Goal: Task Accomplishment & Management: Use online tool/utility

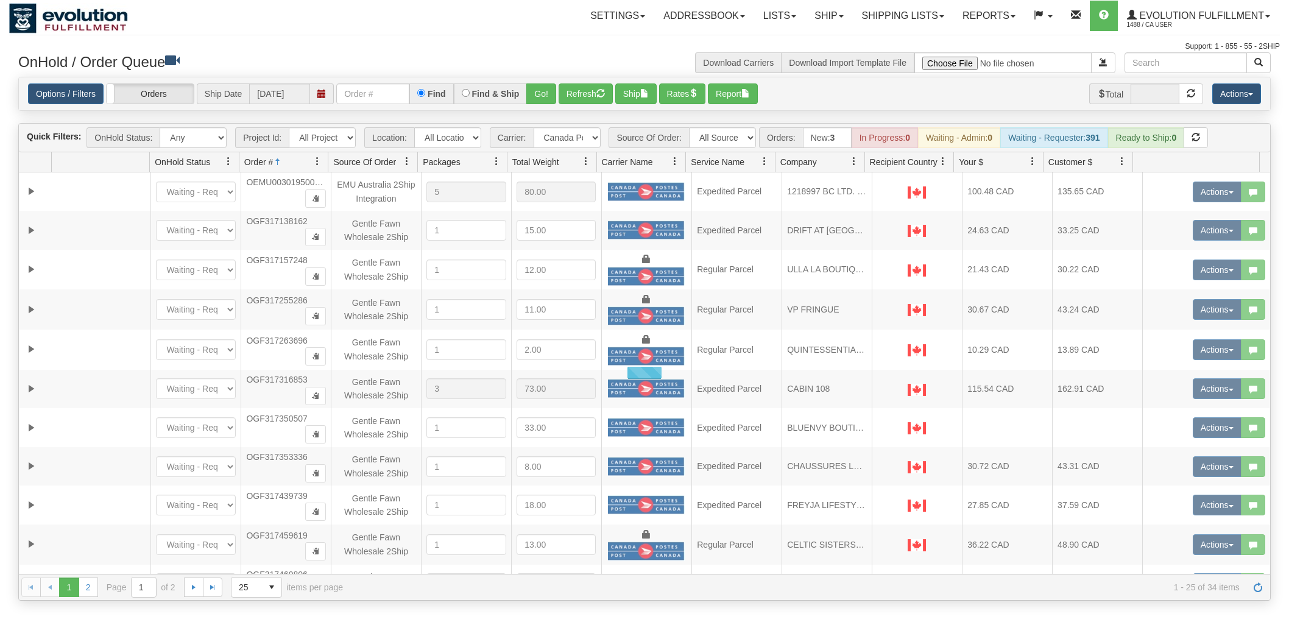
select select "20"
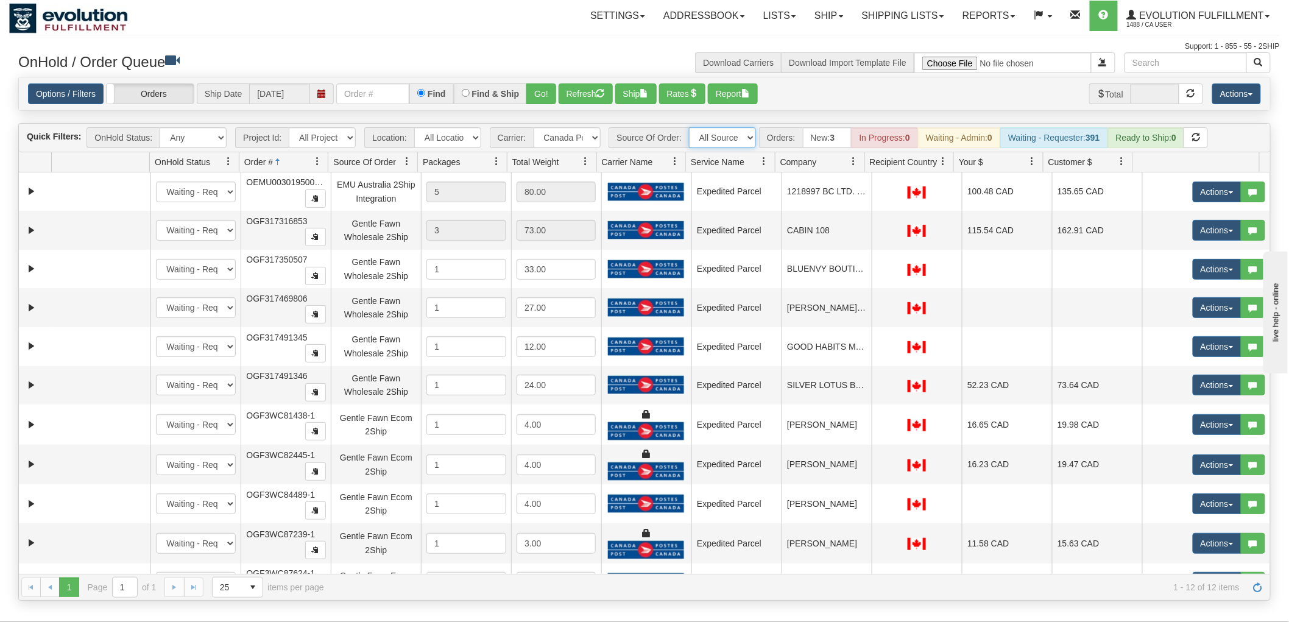
click at [706, 135] on select "All Sources AirBlaster 2Ship Integration Ambler Apparel 2Ship Integration Blast…" at bounding box center [722, 137] width 67 height 21
select select "Gentle Fawn Wholesale 2Ship"
click at [689, 127] on select "All Sources AirBlaster 2Ship Integration Ambler Apparel 2Ship Integration Blast…" at bounding box center [722, 137] width 67 height 21
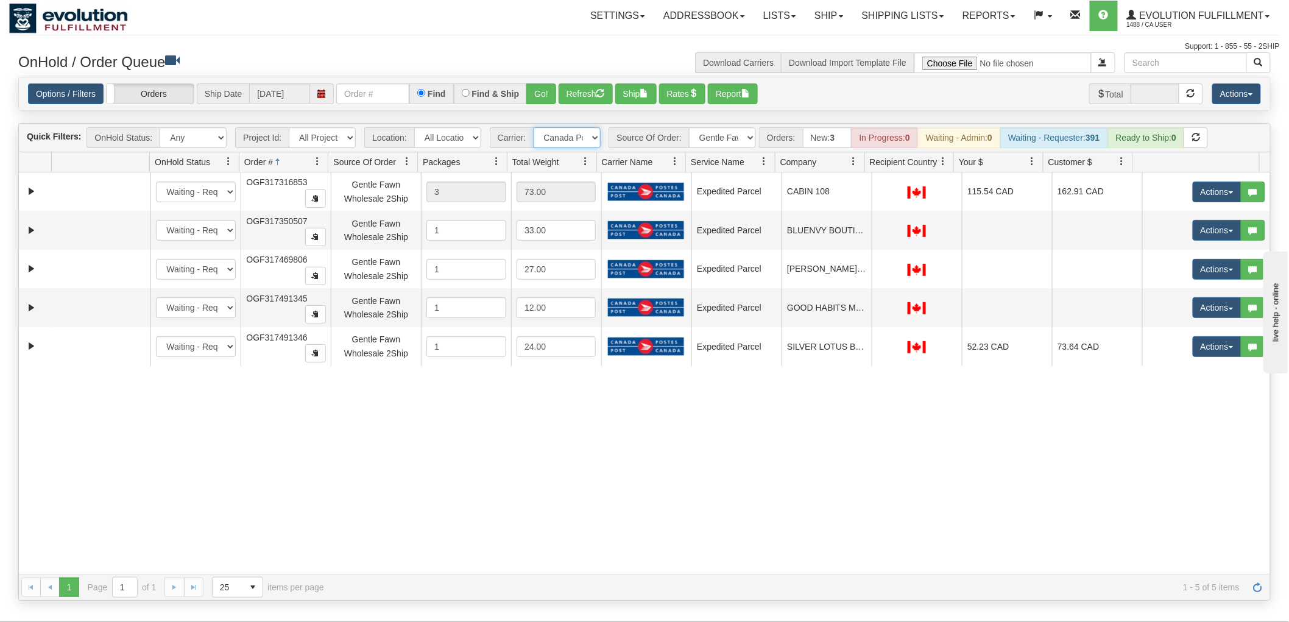
click at [574, 137] on select "- Any - Has NO carrier assigned - Has a carrier assigned FleetOptics Inc. My Ca…" at bounding box center [567, 137] width 67 height 21
select select "-1"
click at [534, 127] on select "- Any - Has NO carrier assigned - Has a carrier assigned FleetOptics Inc. My Ca…" at bounding box center [567, 137] width 67 height 21
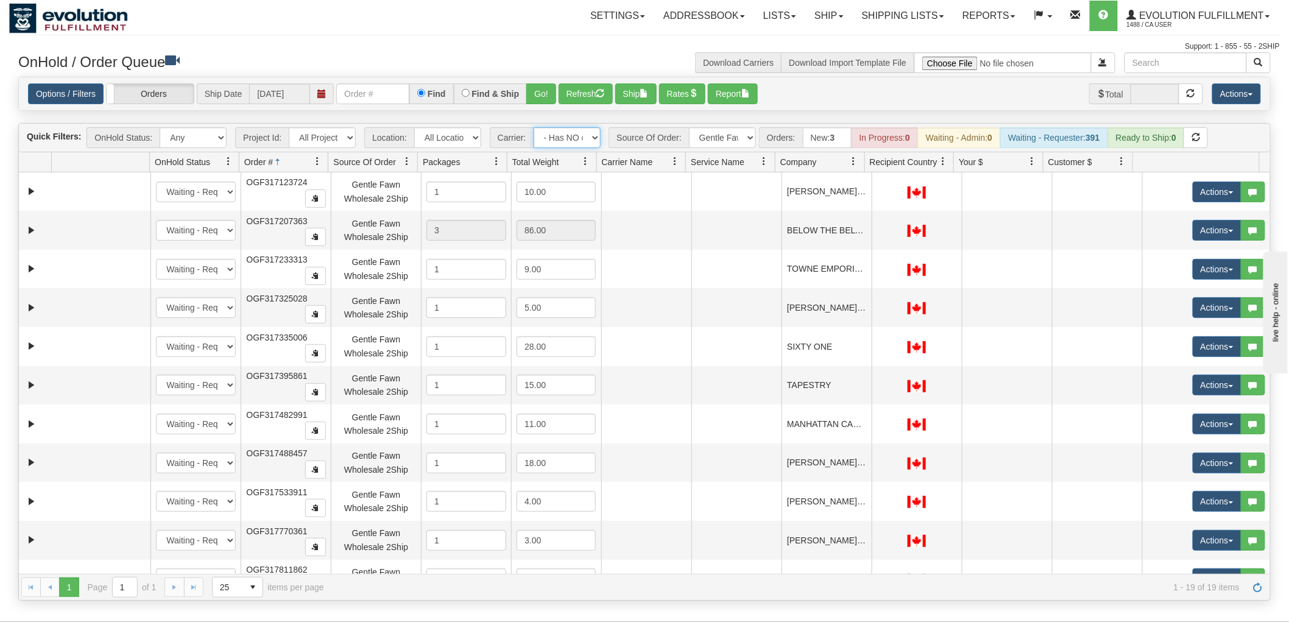
click at [319, 157] on span at bounding box center [317, 162] width 10 height 10
click at [337, 192] on span "Sort Ascending" at bounding box center [361, 188] width 63 height 12
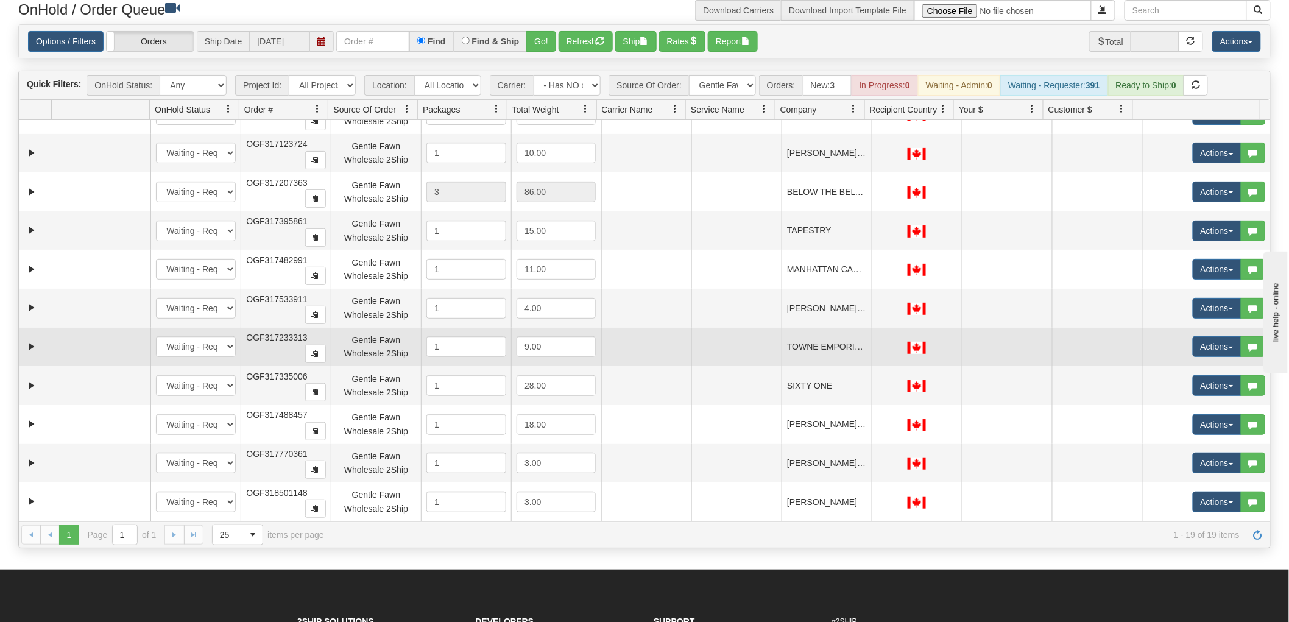
scroll to position [135, 0]
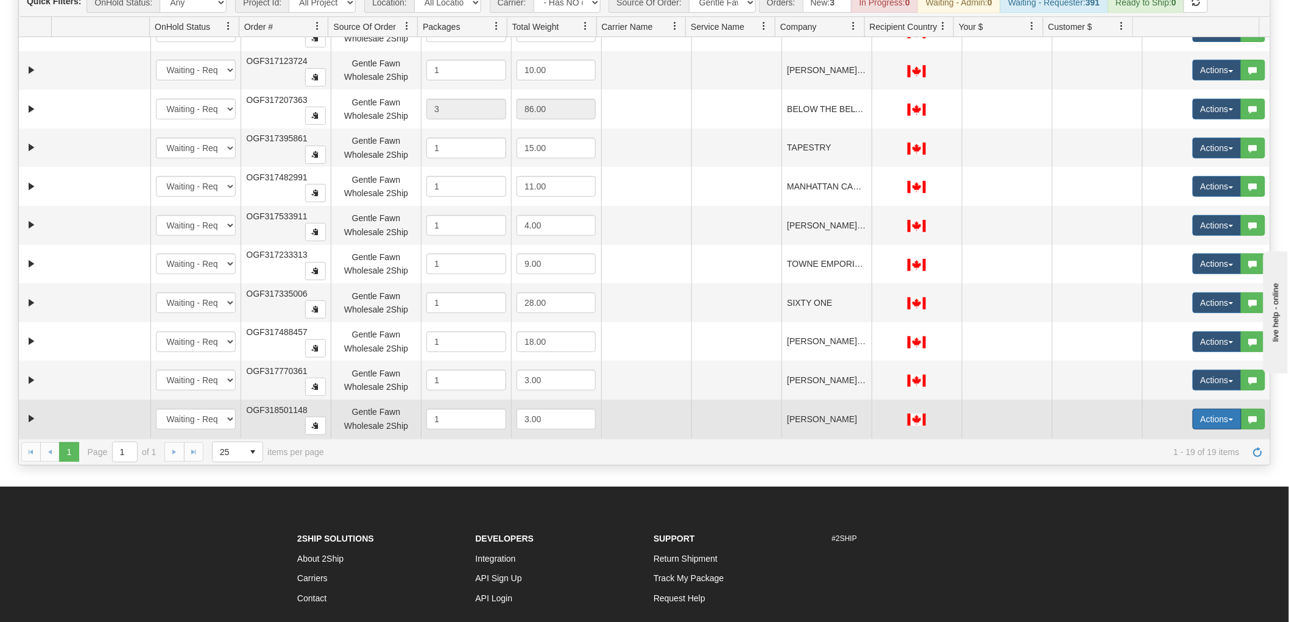
click at [1192, 417] on button "Actions" at bounding box center [1216, 419] width 49 height 21
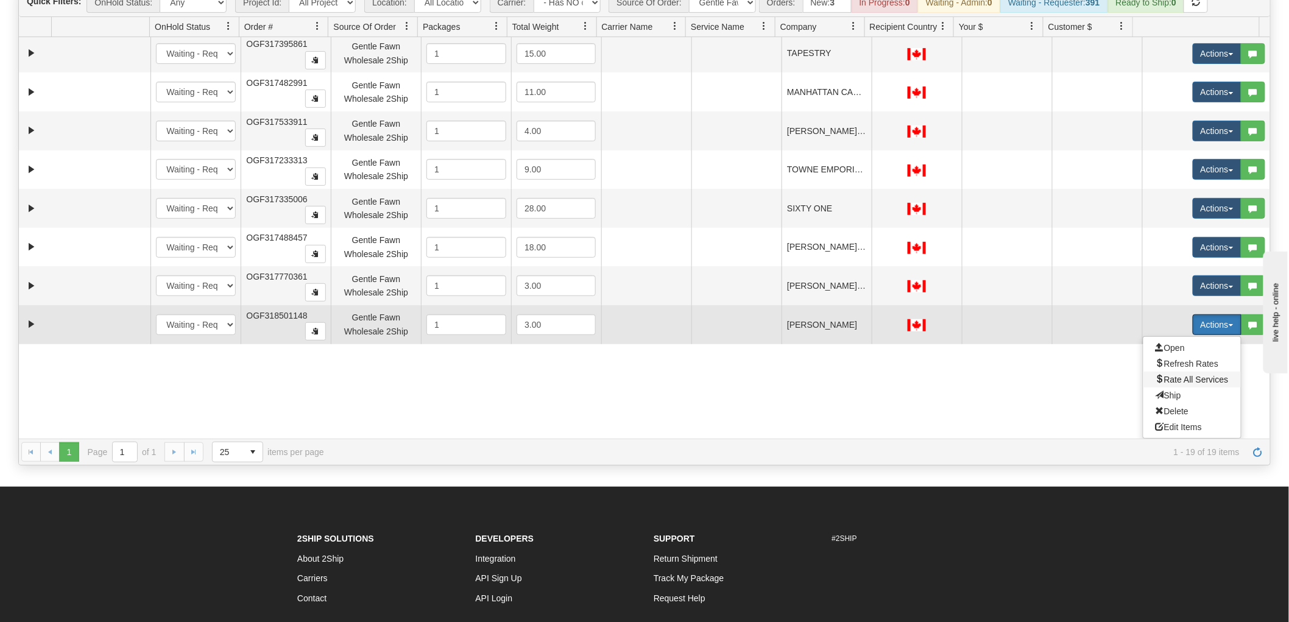
click at [1164, 375] on span "Rate All Services" at bounding box center [1191, 380] width 73 height 10
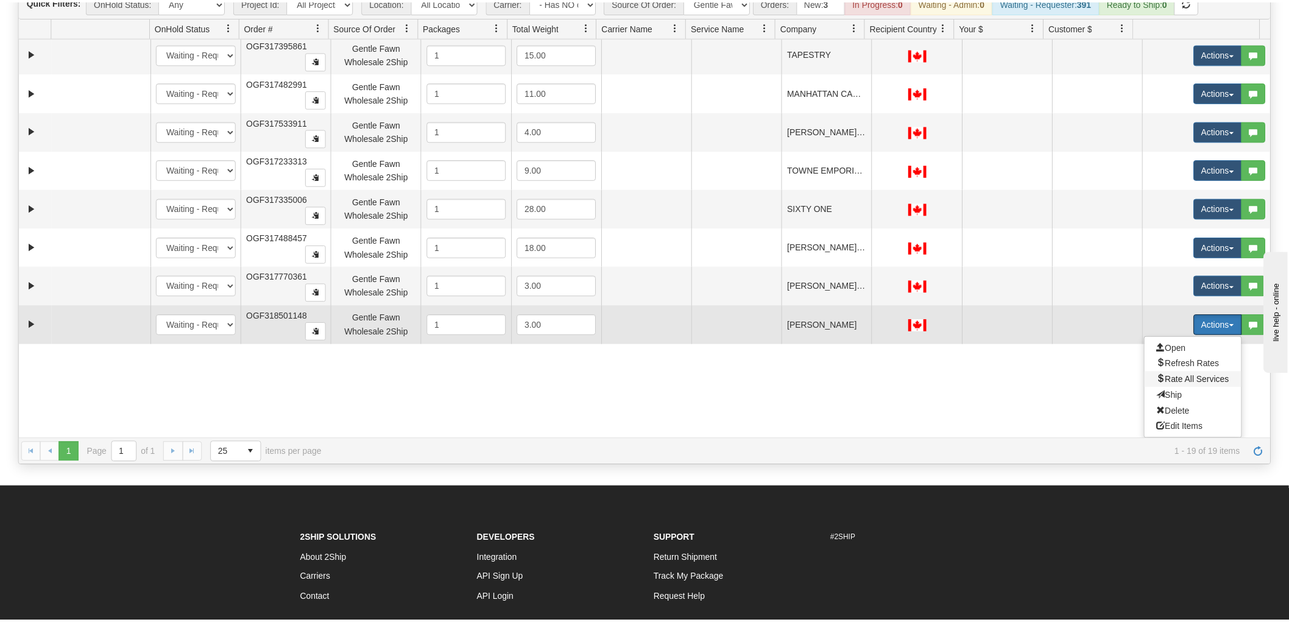
scroll to position [318, 0]
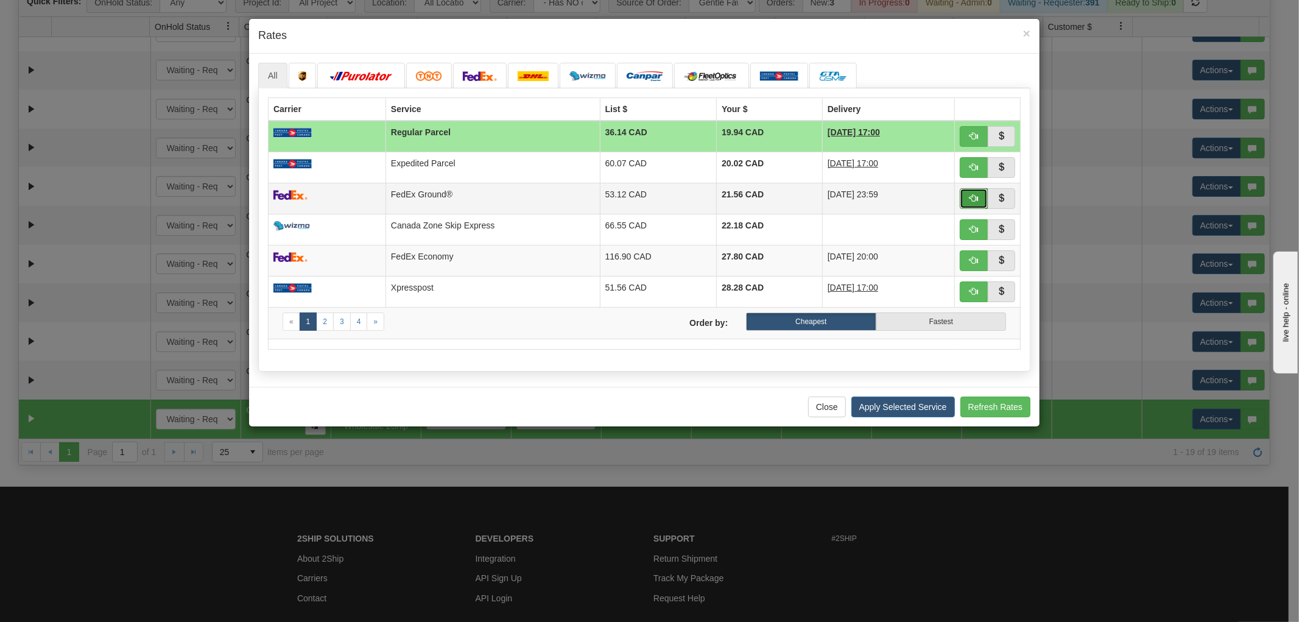
click at [971, 201] on span "button" at bounding box center [974, 198] width 9 height 9
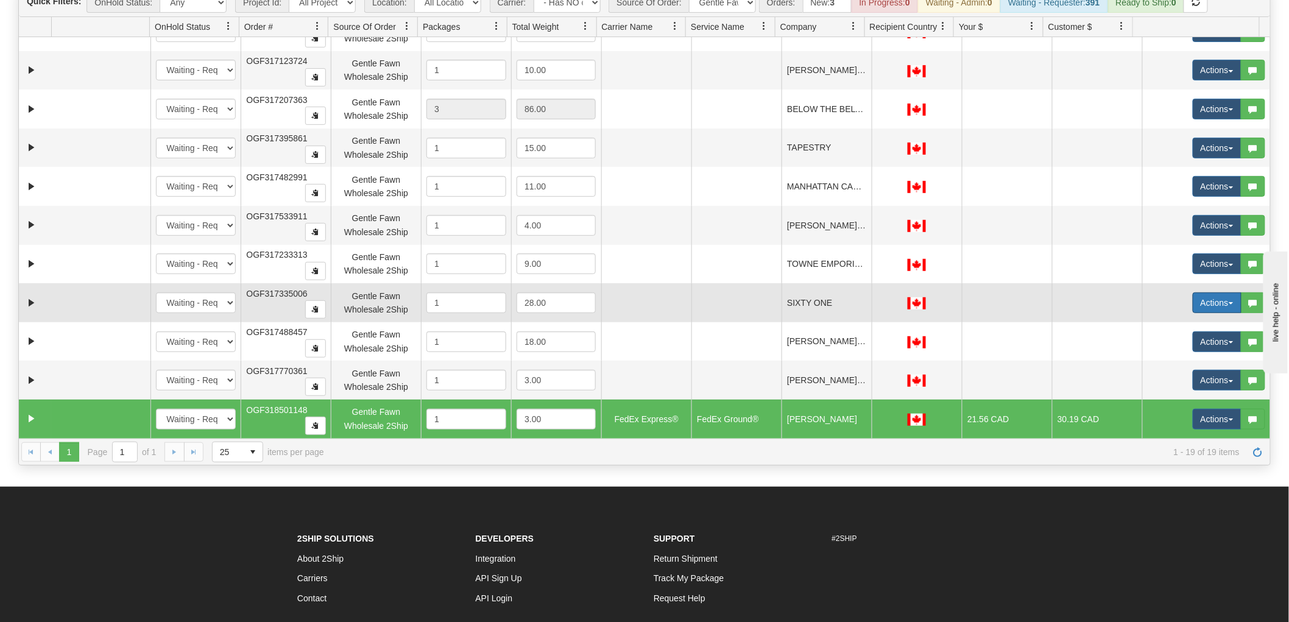
click at [1192, 305] on button "Actions" at bounding box center [1216, 302] width 49 height 21
click at [1180, 353] on span "Rate All Services" at bounding box center [1191, 358] width 73 height 10
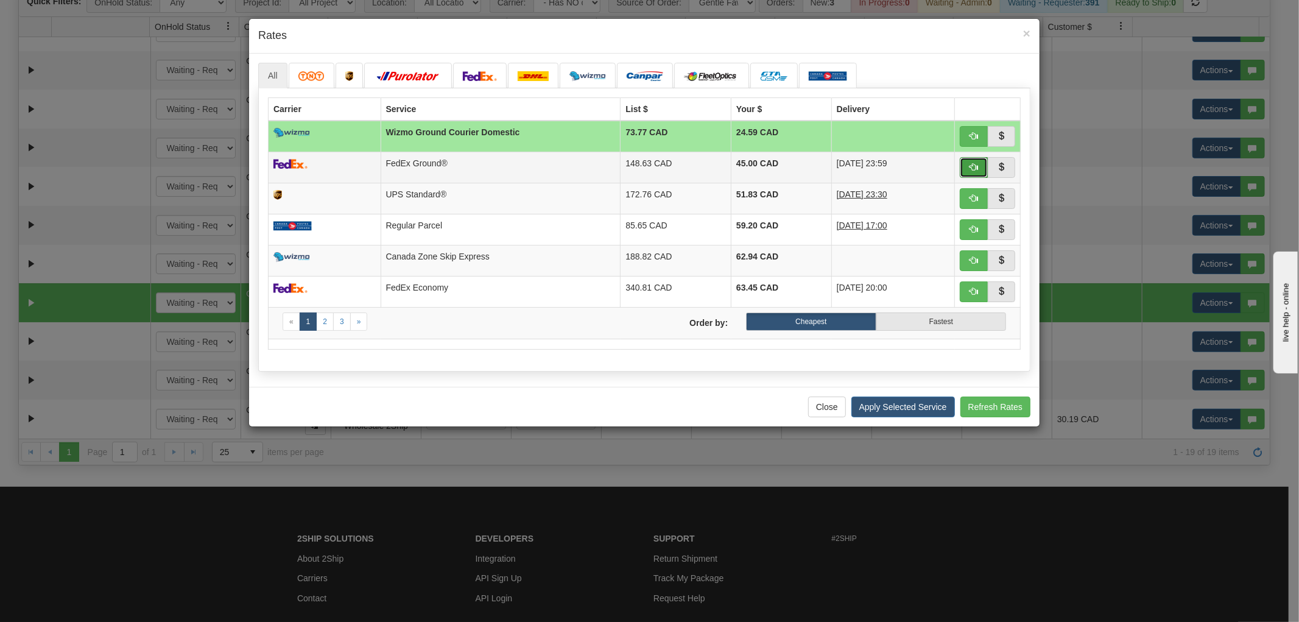
click at [973, 165] on span "button" at bounding box center [974, 167] width 9 height 9
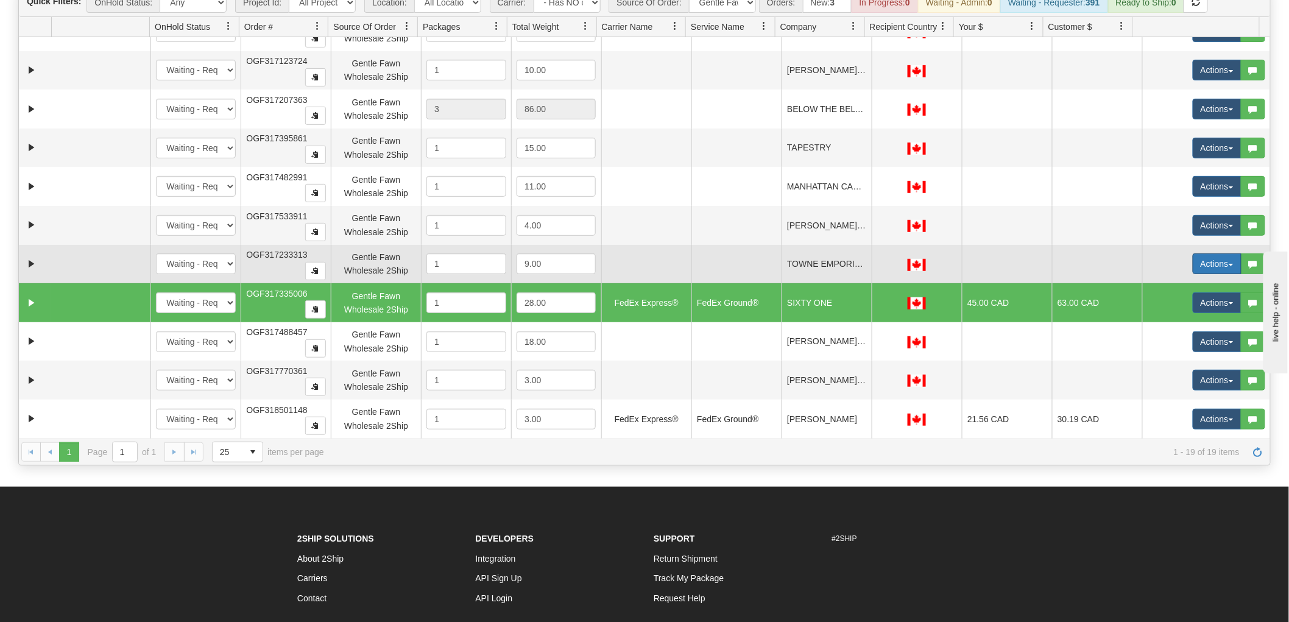
click at [1200, 259] on button "Actions" at bounding box center [1216, 263] width 49 height 21
click at [1184, 319] on span "Rate All Services" at bounding box center [1191, 319] width 73 height 10
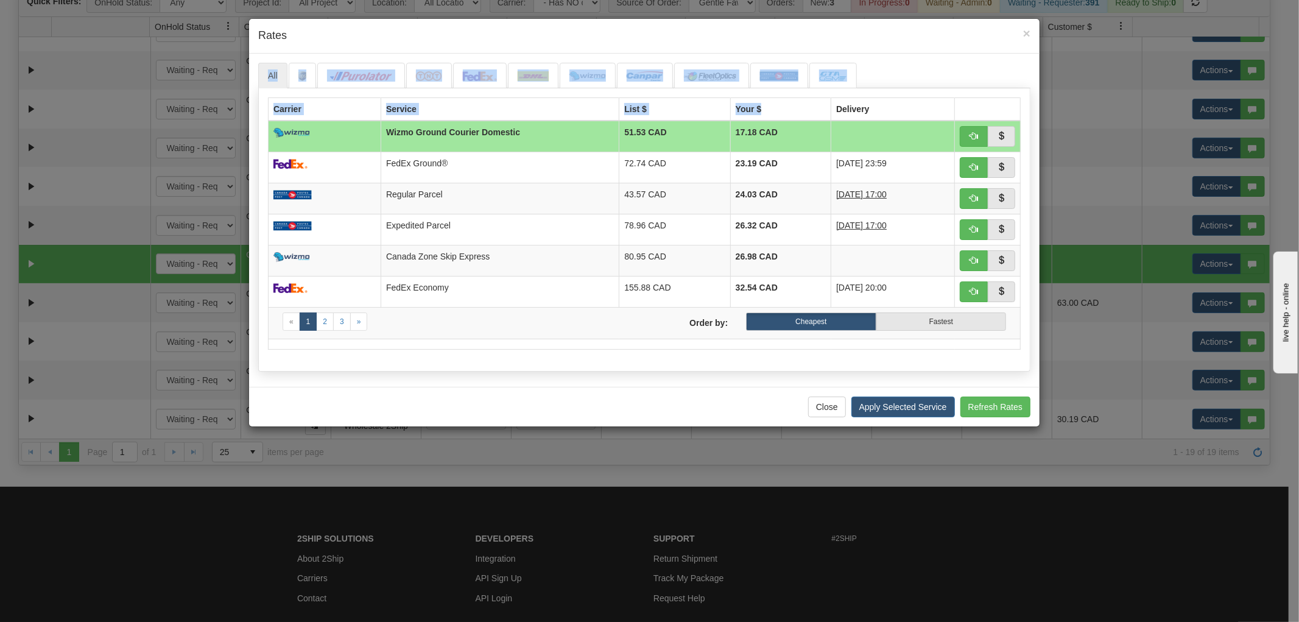
drag, startPoint x: 738, startPoint y: 26, endPoint x: 751, endPoint y: 91, distance: 67.0
click at [756, 107] on div "× Rates All 51.53" at bounding box center [644, 222] width 792 height 409
click at [757, 45] on div "× Rates" at bounding box center [644, 36] width 791 height 35
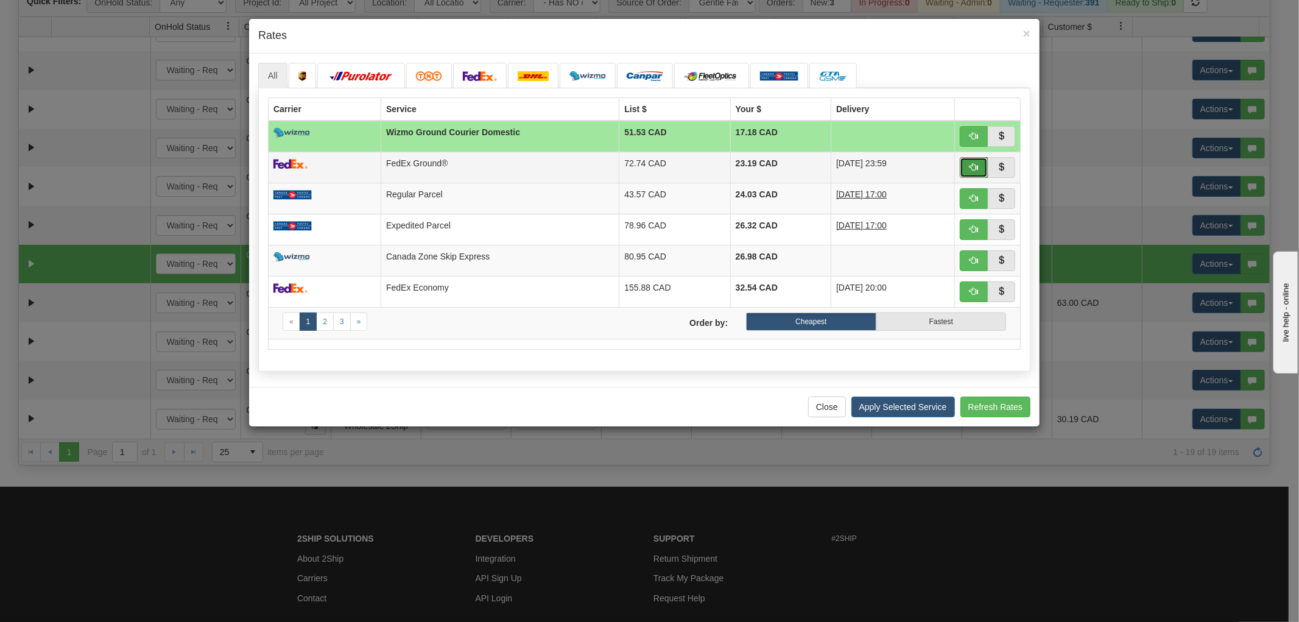
click at [962, 169] on button "button" at bounding box center [974, 167] width 28 height 21
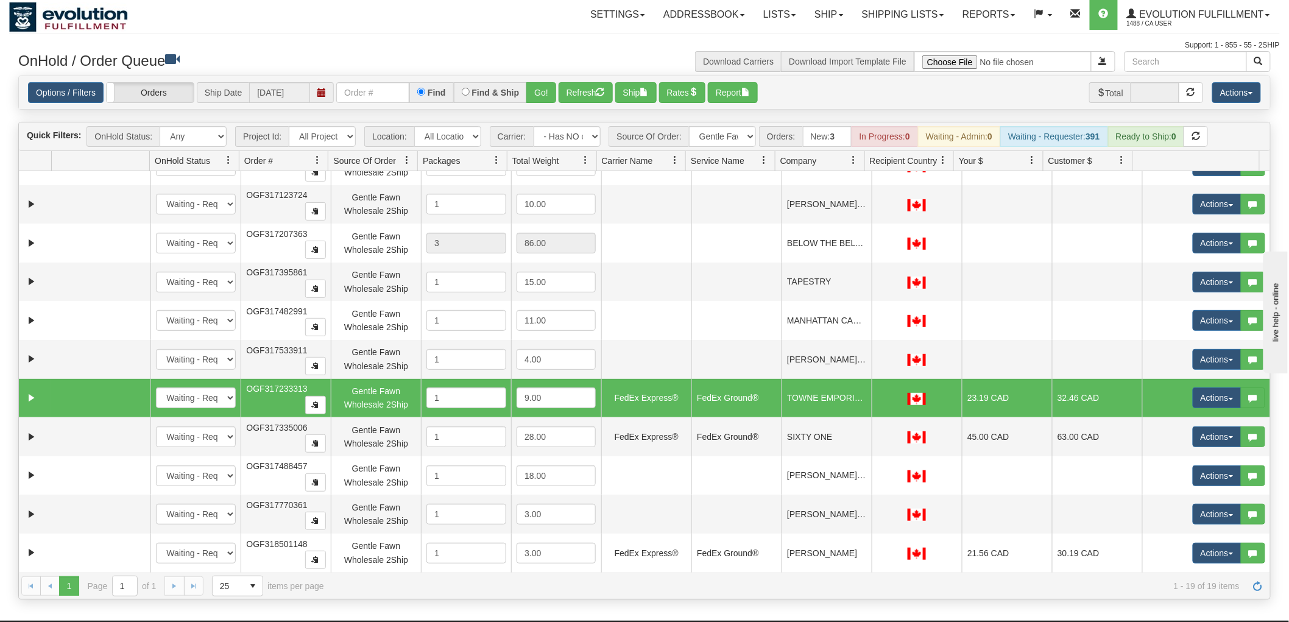
scroll to position [0, 0]
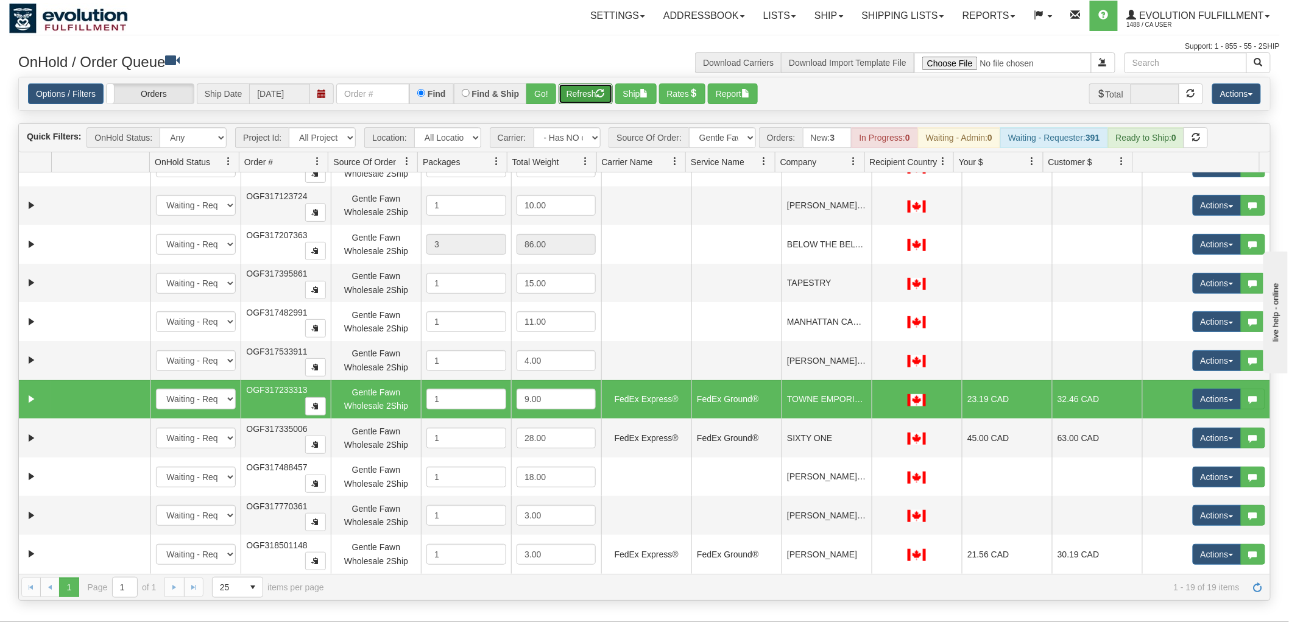
click at [589, 86] on button "Refresh" at bounding box center [585, 93] width 54 height 21
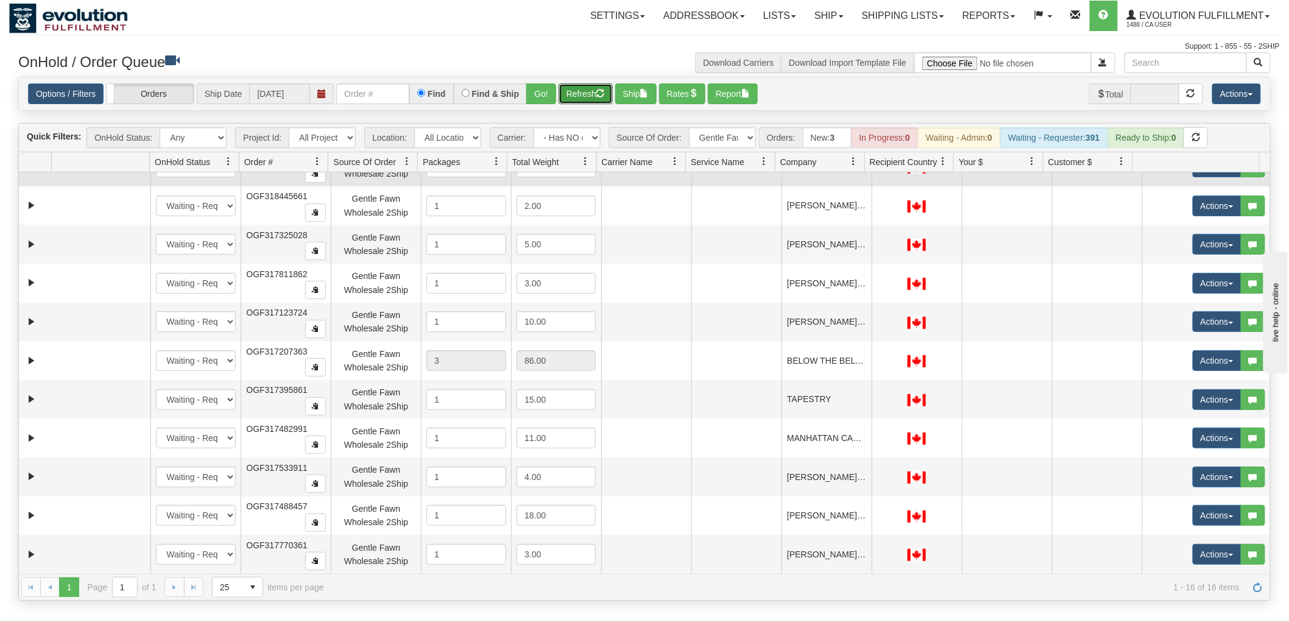
scroll to position [68, 0]
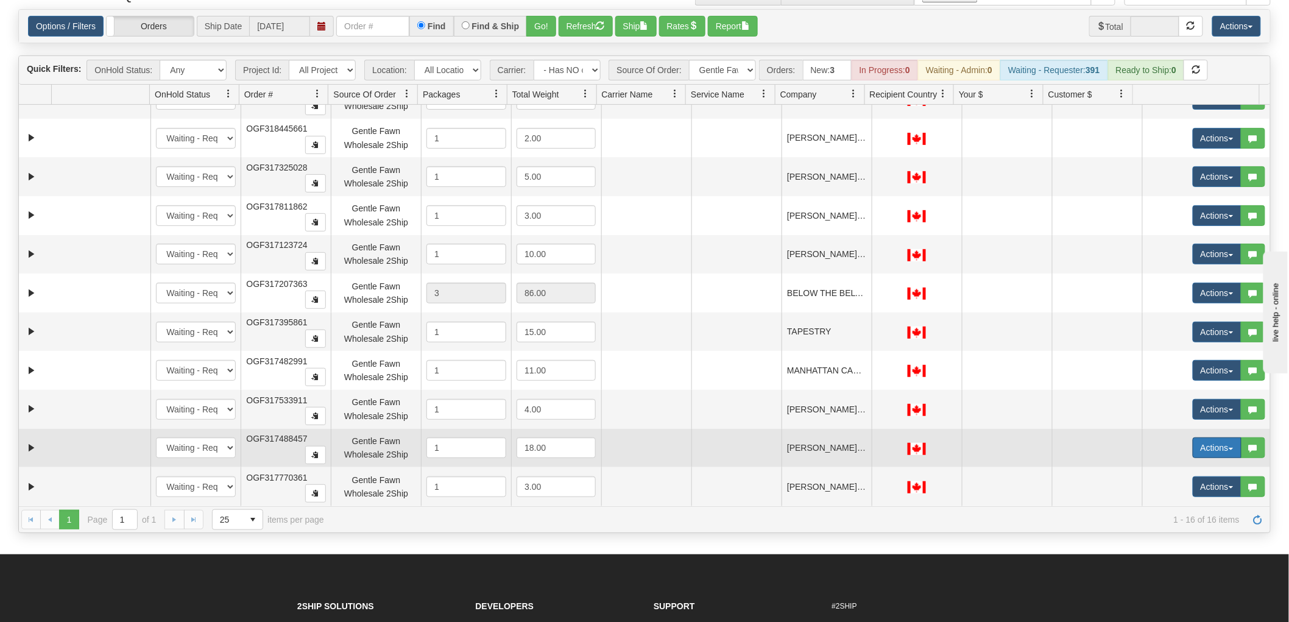
click at [1211, 442] on button "Actions" at bounding box center [1216, 447] width 49 height 21
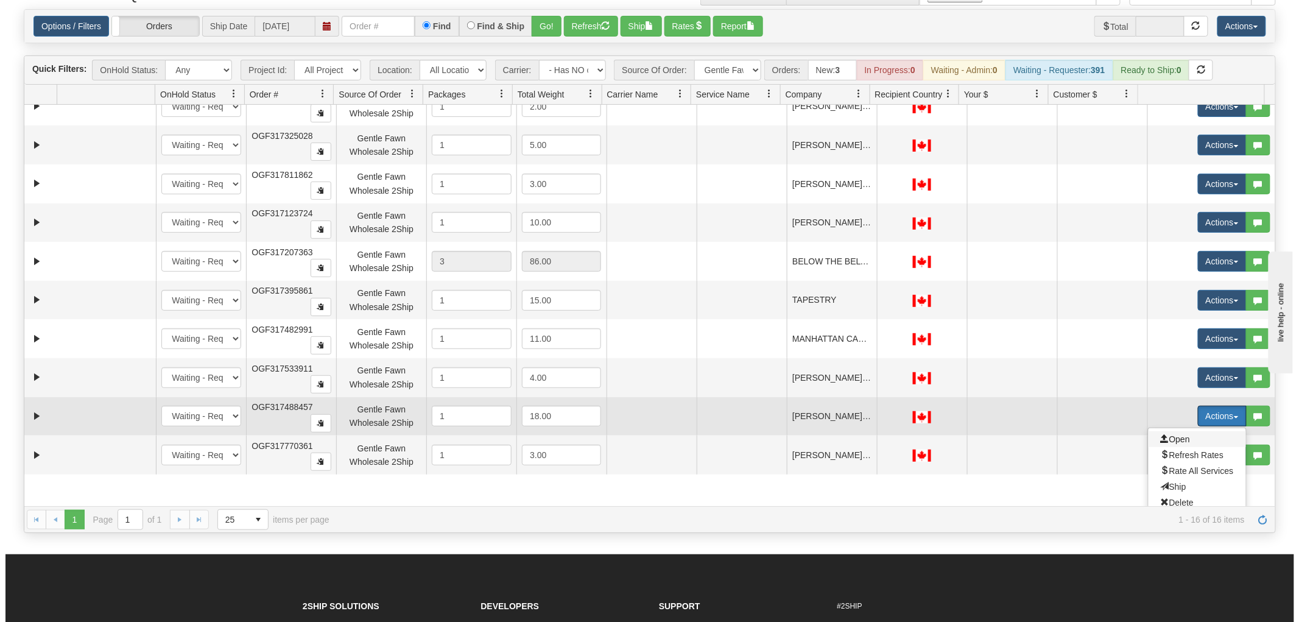
scroll to position [256, 0]
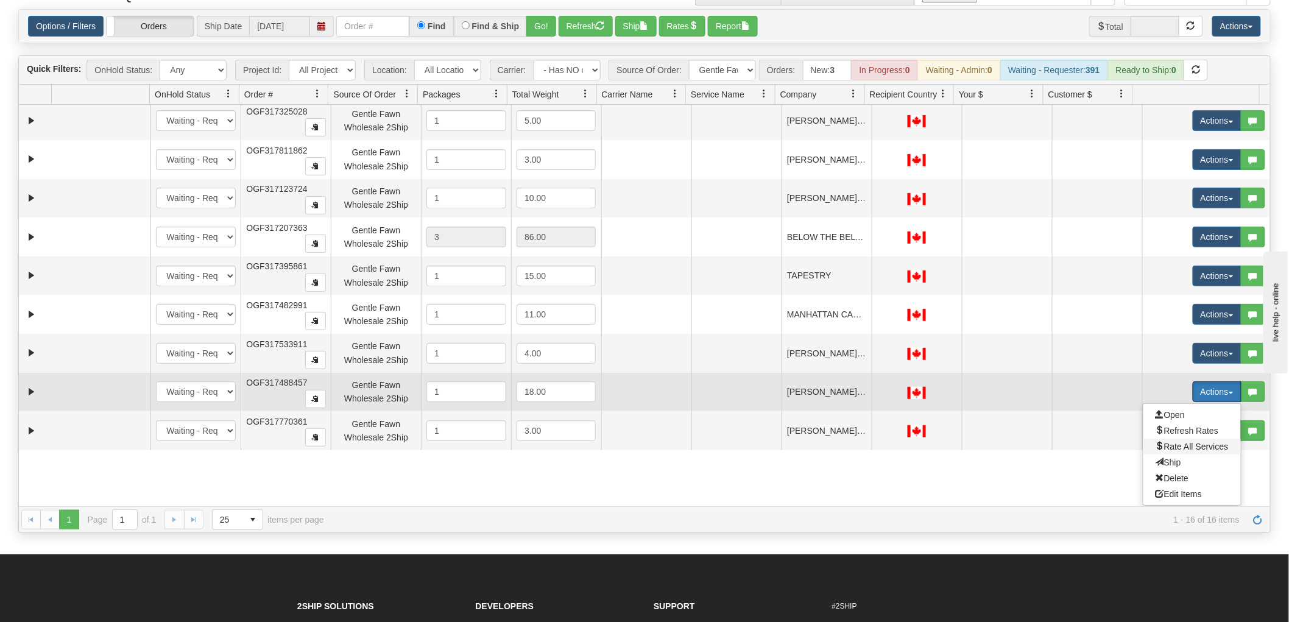
click at [1189, 449] on span "Rate All Services" at bounding box center [1191, 447] width 73 height 10
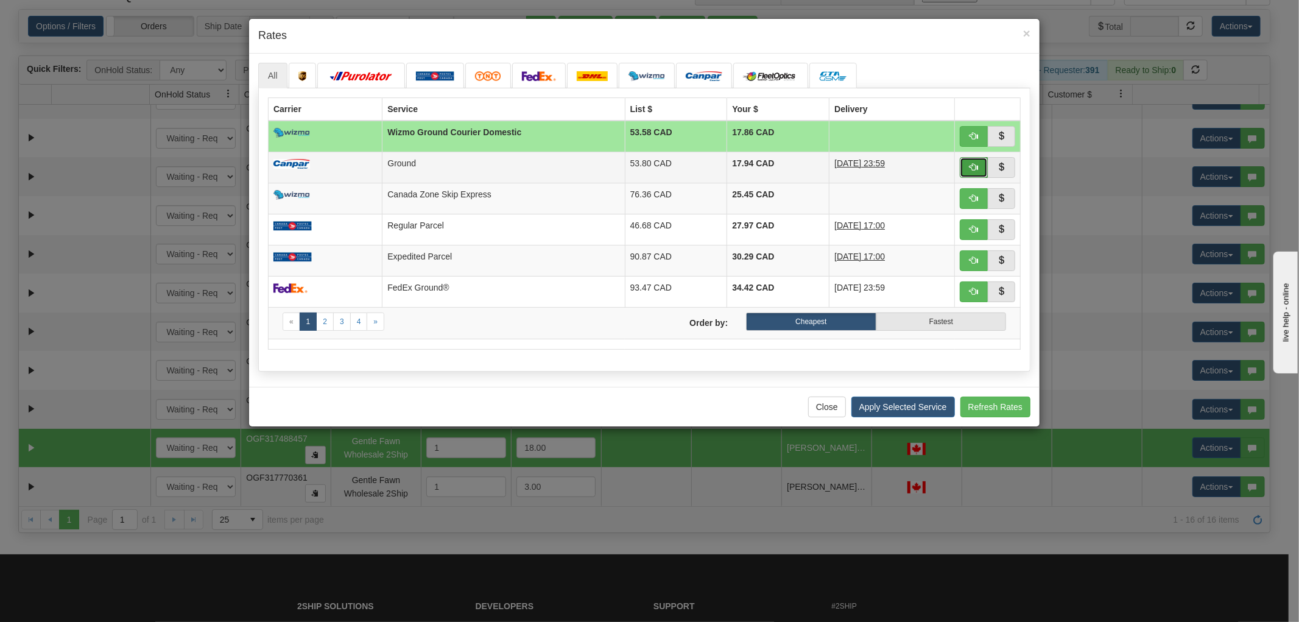
click at [971, 166] on span "button" at bounding box center [974, 167] width 9 height 9
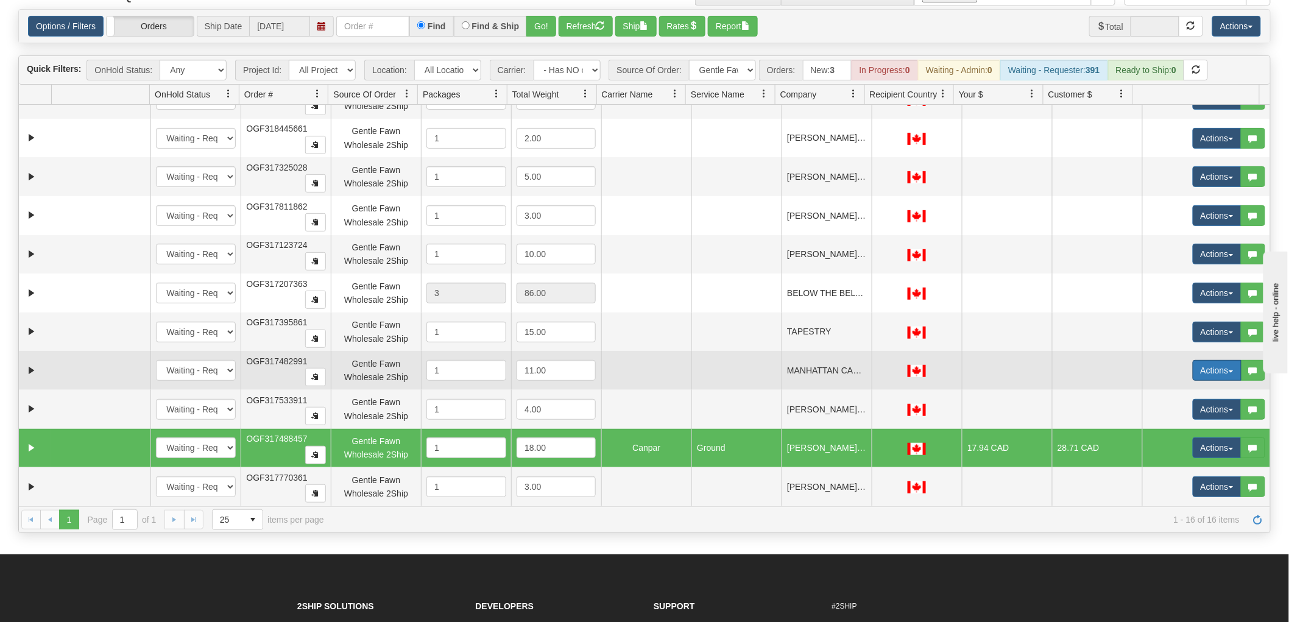
click at [1196, 364] on button "Actions" at bounding box center [1216, 370] width 49 height 21
click at [1194, 423] on span "Rate All Services" at bounding box center [1191, 425] width 73 height 10
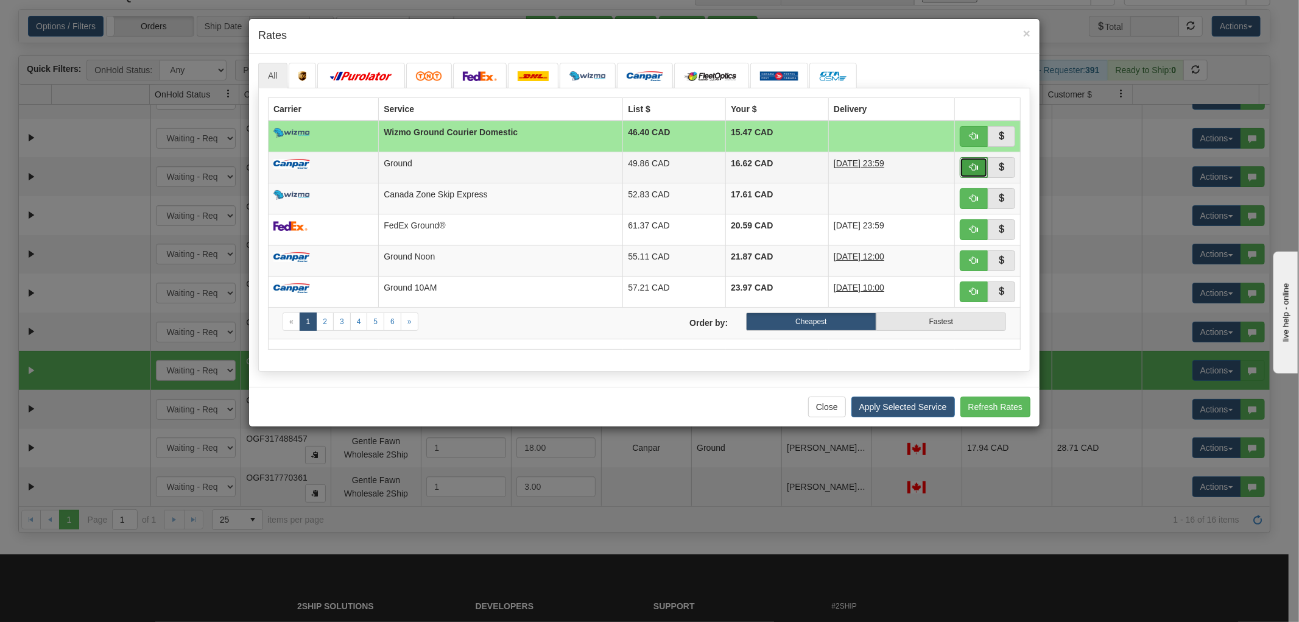
click at [960, 164] on button "button" at bounding box center [974, 167] width 28 height 21
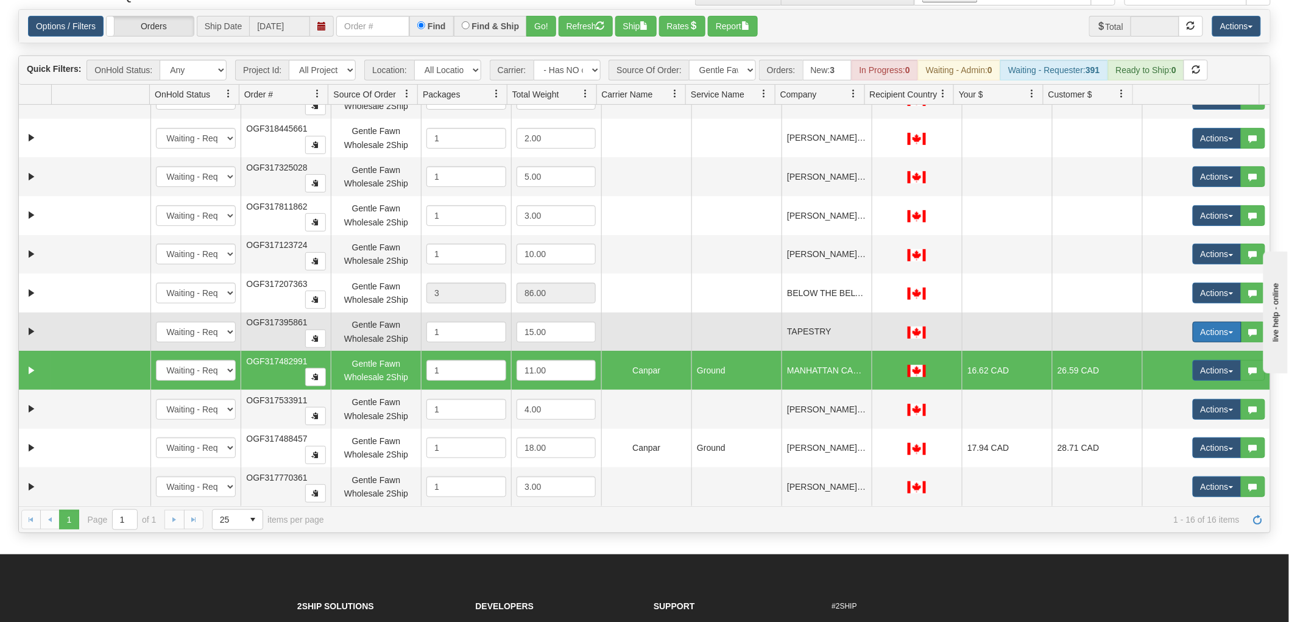
click at [1192, 323] on button "Actions" at bounding box center [1216, 332] width 49 height 21
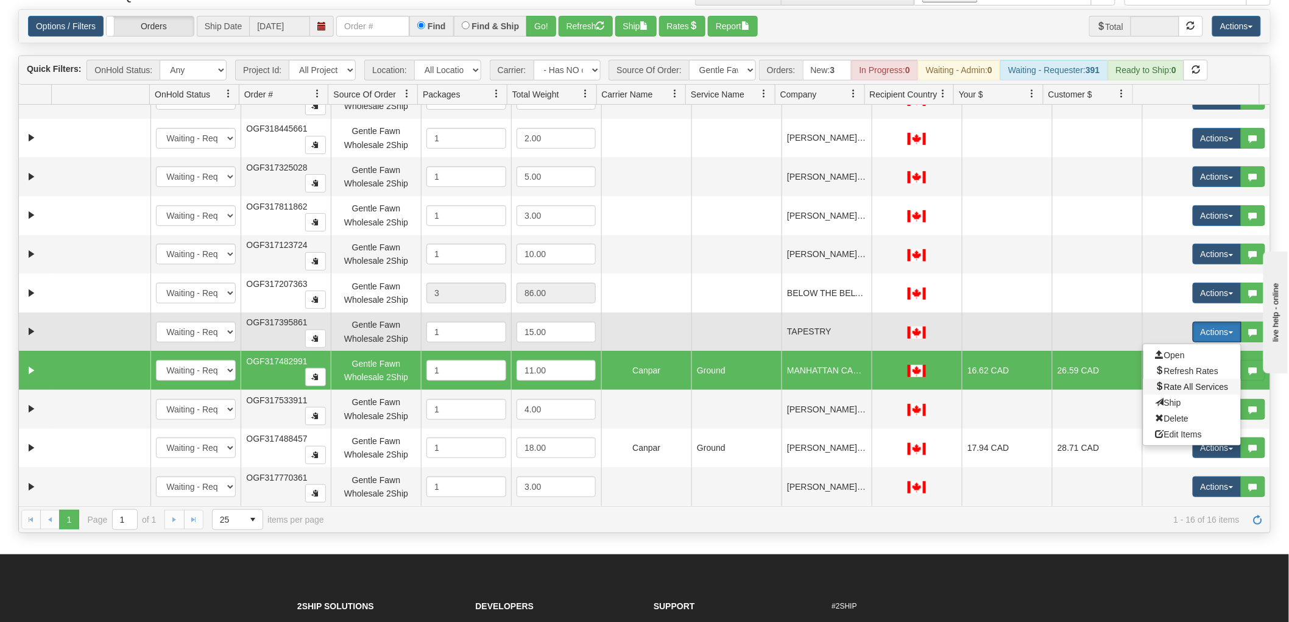
click at [1191, 386] on span "Rate All Services" at bounding box center [1191, 387] width 73 height 10
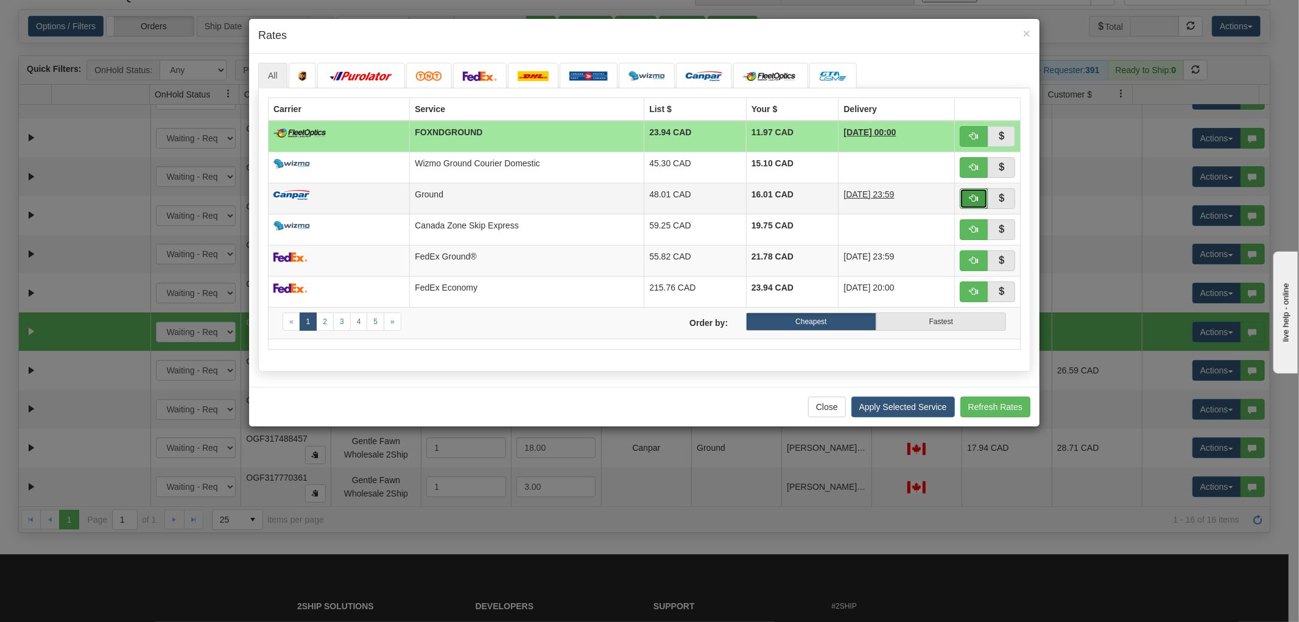
click at [973, 203] on button "button" at bounding box center [974, 198] width 28 height 21
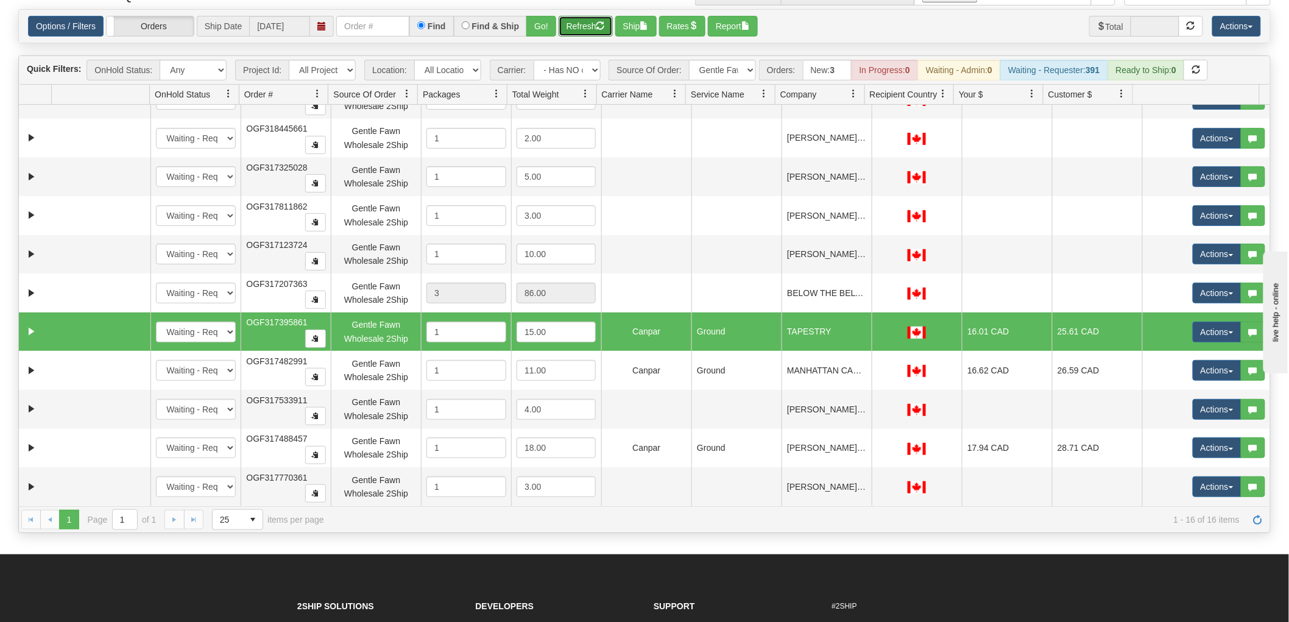
click at [580, 21] on button "Refresh" at bounding box center [585, 26] width 54 height 21
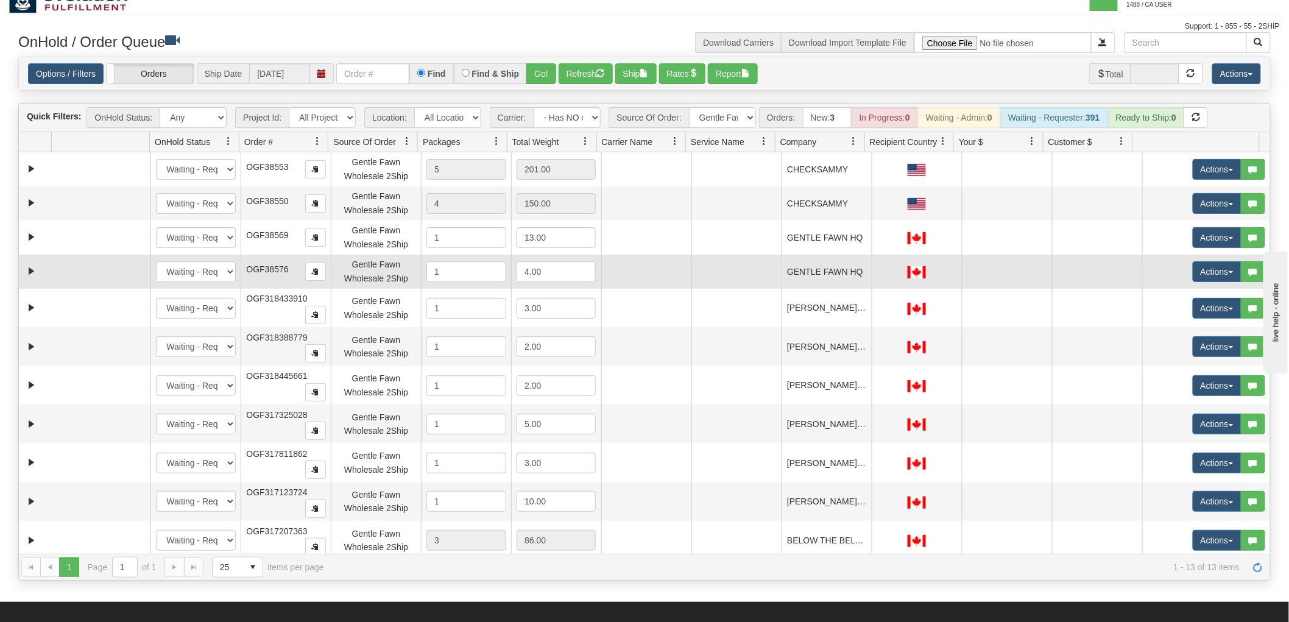
scroll to position [0, 0]
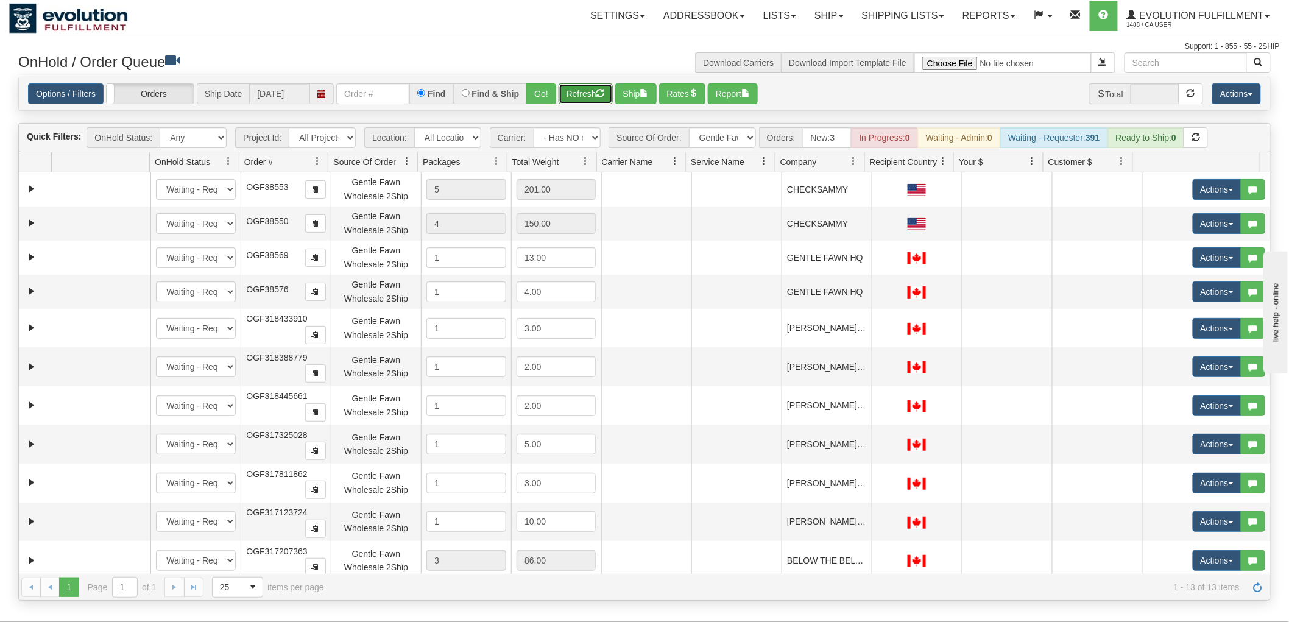
click at [585, 83] on button "Refresh" at bounding box center [585, 93] width 54 height 21
